Goal: Find specific page/section: Find specific page/section

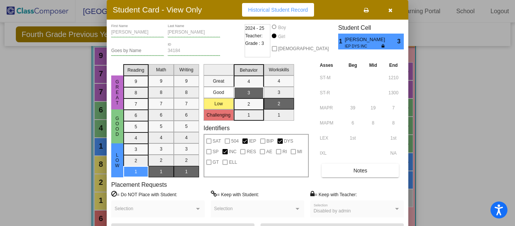
click at [390, 11] on icon "button" at bounding box center [390, 10] width 4 height 5
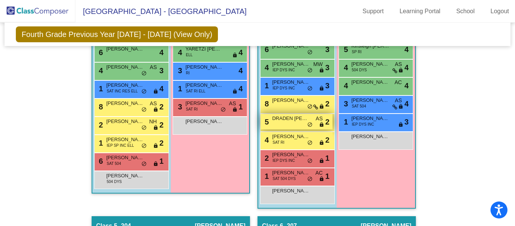
scroll to position [515, 0]
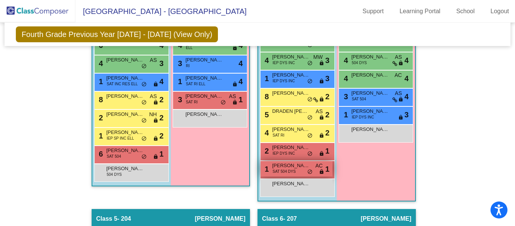
click at [279, 170] on span "SAT 504 DYS" at bounding box center [284, 172] width 23 height 6
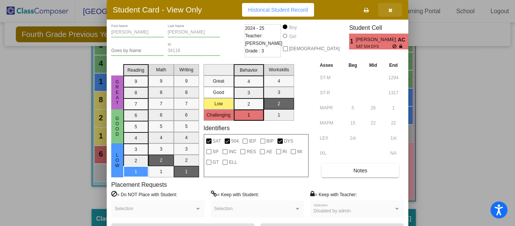
click at [391, 11] on icon "button" at bounding box center [390, 10] width 4 height 5
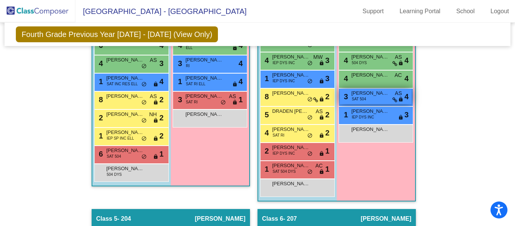
click at [362, 97] on span "SAT 504" at bounding box center [359, 99] width 14 height 6
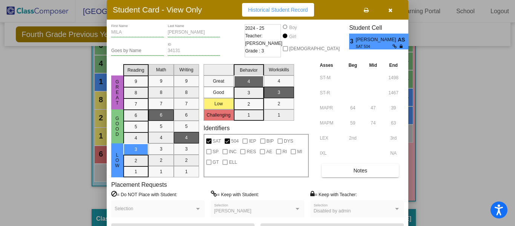
click at [389, 12] on icon "button" at bounding box center [390, 10] width 4 height 5
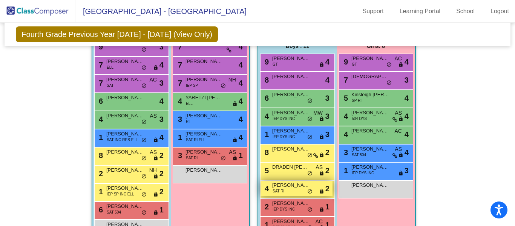
scroll to position [459, 0]
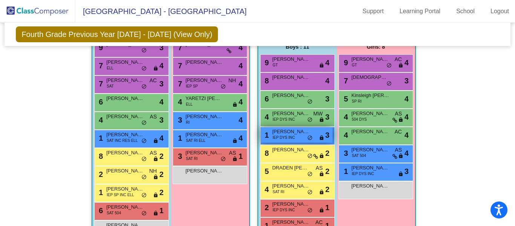
click at [296, 135] on span "[PERSON_NAME]" at bounding box center [291, 132] width 38 height 8
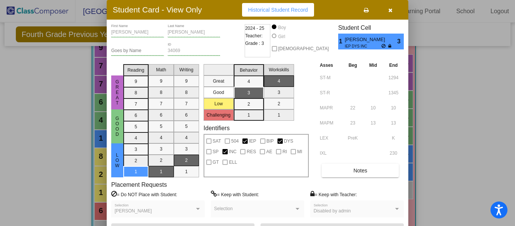
click at [390, 12] on icon "button" at bounding box center [390, 10] width 4 height 5
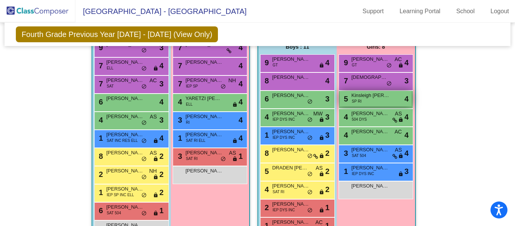
click at [365, 98] on span "Kinsleigh [PERSON_NAME]" at bounding box center [370, 96] width 38 height 8
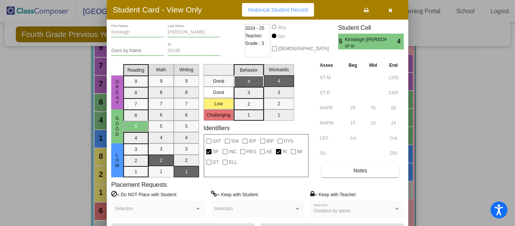
click at [392, 10] on icon "button" at bounding box center [390, 10] width 4 height 5
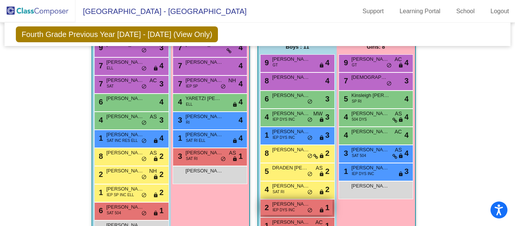
click at [288, 210] on span "IEP DYS INC" at bounding box center [284, 210] width 22 height 6
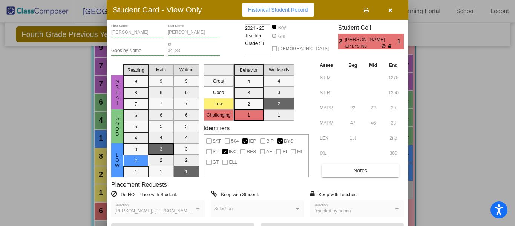
click at [390, 12] on icon "button" at bounding box center [390, 10] width 4 height 5
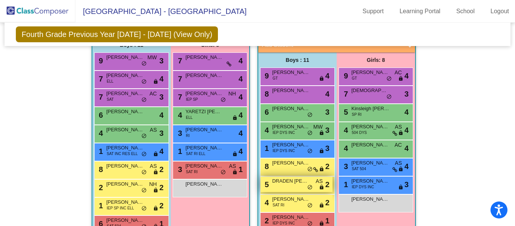
scroll to position [444, 0]
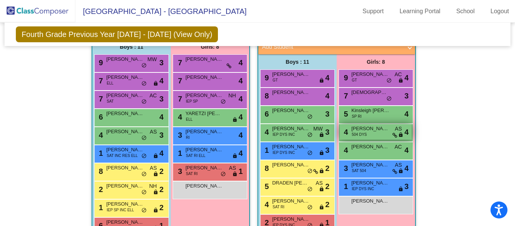
click at [367, 133] on div "4 [PERSON_NAME] 504 DYS AS lock do_not_disturb_alt 4" at bounding box center [376, 131] width 72 height 15
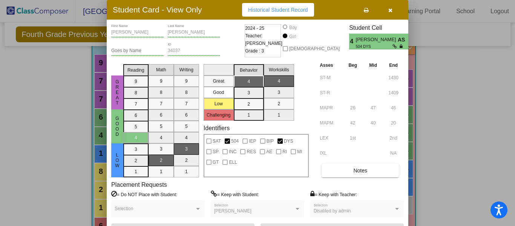
click at [392, 12] on button "button" at bounding box center [390, 10] width 24 height 14
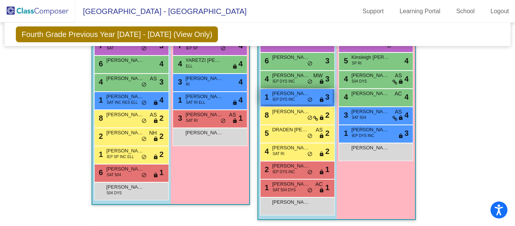
scroll to position [497, 0]
click at [314, 143] on div "4 [PERSON_NAME] SAT RI lock do_not_disturb_alt 2" at bounding box center [297, 152] width 75 height 18
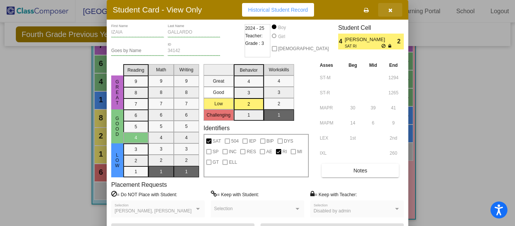
click at [391, 11] on icon "button" at bounding box center [390, 10] width 4 height 5
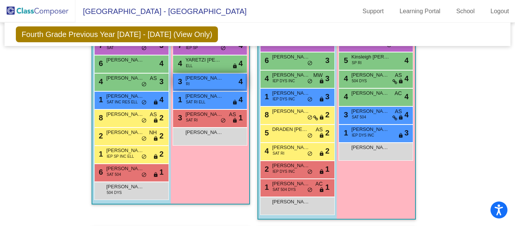
click at [199, 83] on div "3 [PERSON_NAME] RI lock do_not_disturb_alt 4" at bounding box center [210, 81] width 72 height 15
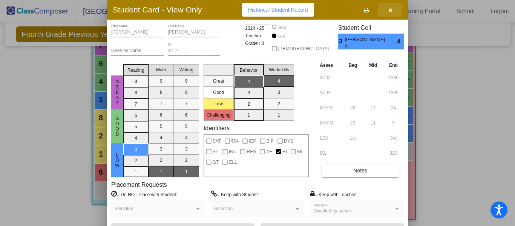
click at [389, 9] on icon "button" at bounding box center [390, 10] width 4 height 5
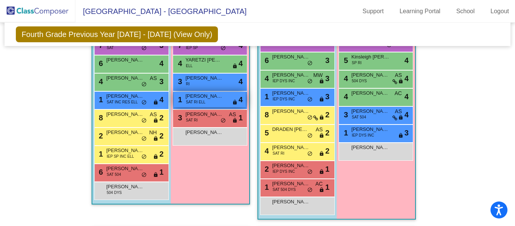
click at [198, 101] on span "SAT RI ELL" at bounding box center [196, 102] width 20 height 6
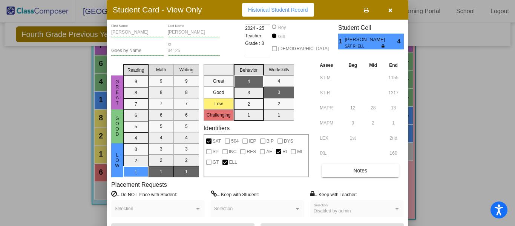
click at [389, 9] on icon "button" at bounding box center [390, 10] width 4 height 5
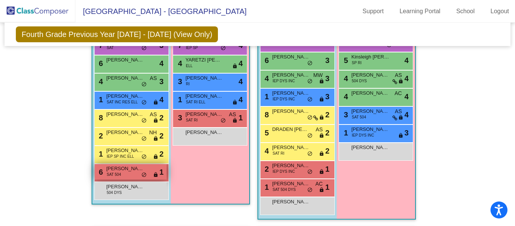
click at [142, 172] on span "do_not_disturb_alt" at bounding box center [143, 175] width 5 height 6
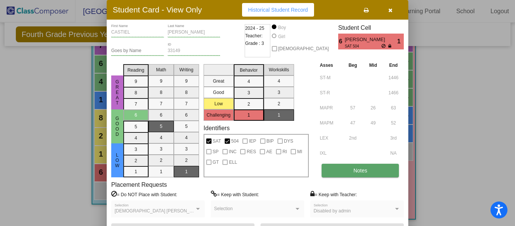
click at [365, 173] on span "Notes" at bounding box center [360, 170] width 14 height 6
